Goal: Task Accomplishment & Management: Manage account settings

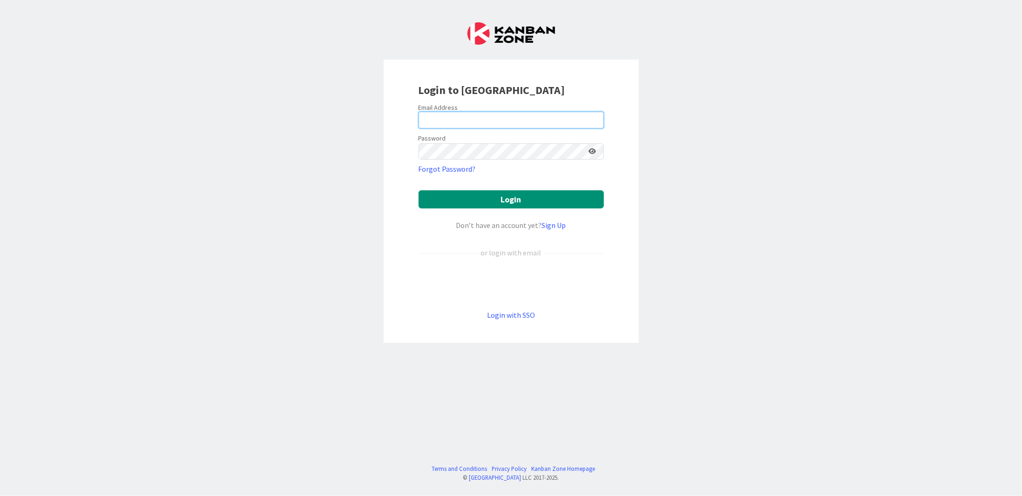
click at [492, 124] on input "email" at bounding box center [511, 120] width 185 height 17
type input "[PERSON_NAME][EMAIL_ADDRESS][DOMAIN_NAME]"
click at [419, 190] on button "Login" at bounding box center [511, 199] width 185 height 18
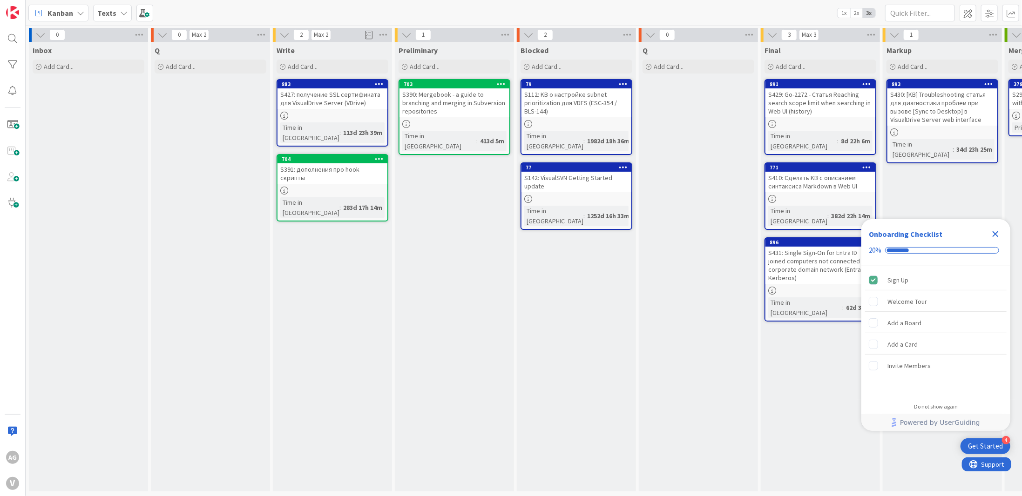
click at [994, 233] on icon "Close Checklist" at bounding box center [996, 234] width 6 height 6
